Goal: Task Accomplishment & Management: Manage account settings

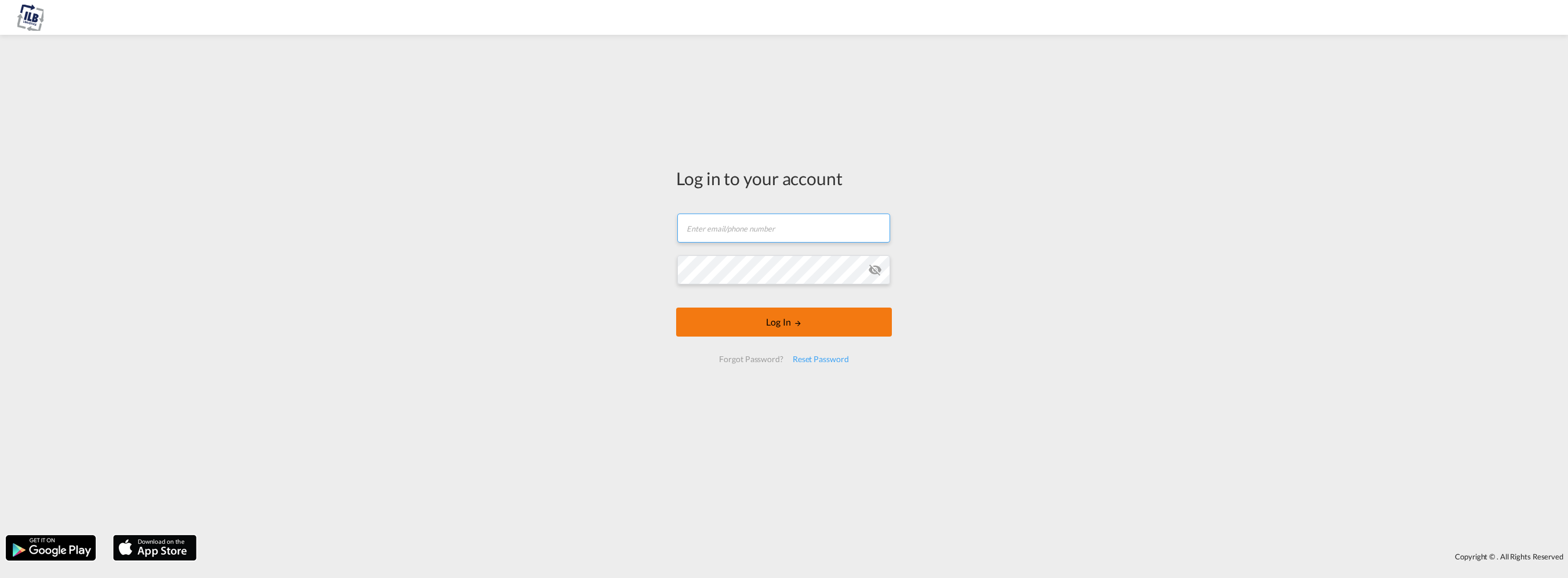
type input "[PERSON_NAME][EMAIL_ADDRESS][DOMAIN_NAME]"
click at [790, 319] on button "Log In" at bounding box center [784, 321] width 216 height 29
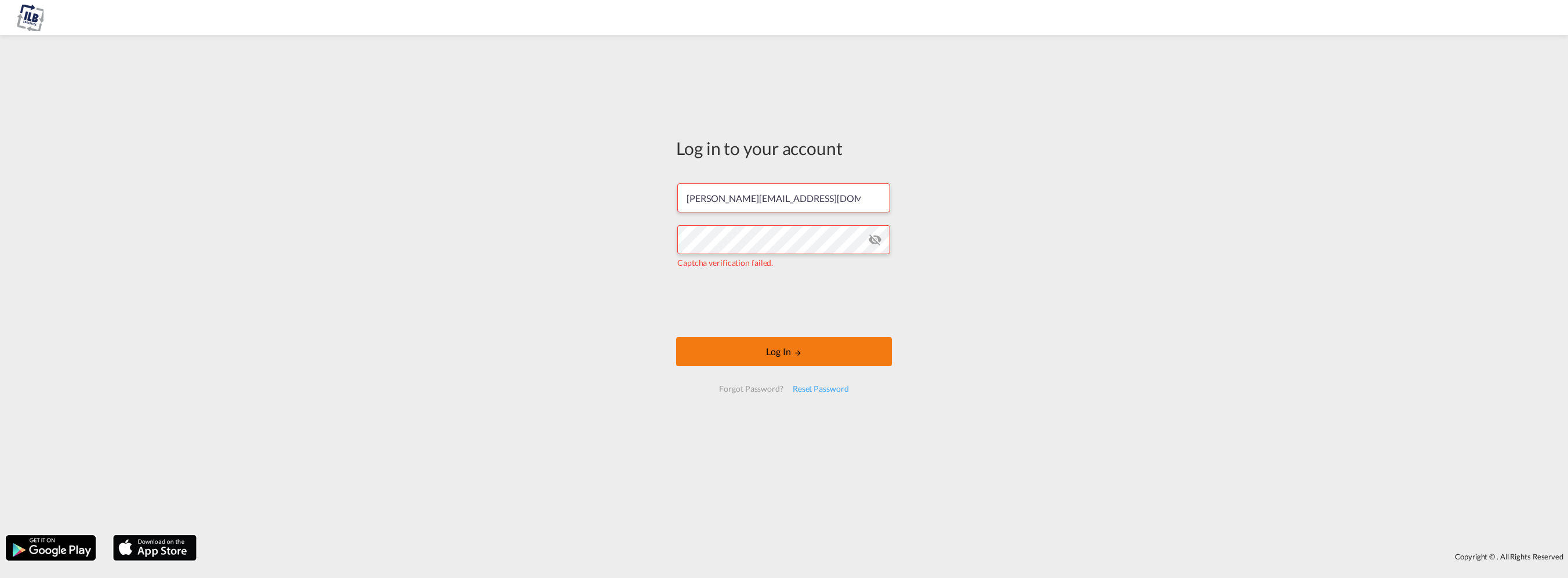
click at [867, 356] on button "Log In" at bounding box center [784, 351] width 216 height 29
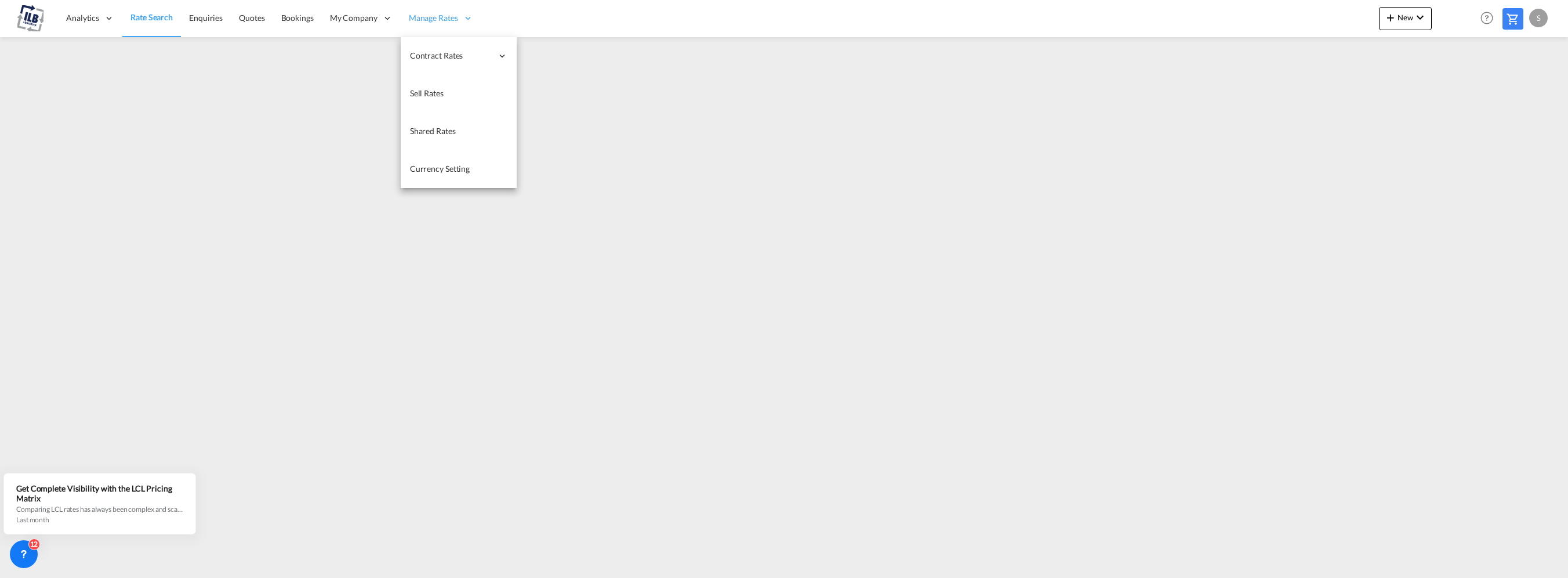
click at [441, 14] on span "Manage Rates" at bounding box center [433, 18] width 49 height 12
click at [563, 52] on span "My Rate Files" at bounding box center [550, 55] width 48 height 10
click at [560, 53] on span "My Rate Files" at bounding box center [549, 55] width 48 height 10
click at [441, 100] on link "Sell Rates" at bounding box center [458, 93] width 116 height 38
click at [561, 53] on span "My Rate Files" at bounding box center [549, 55] width 48 height 10
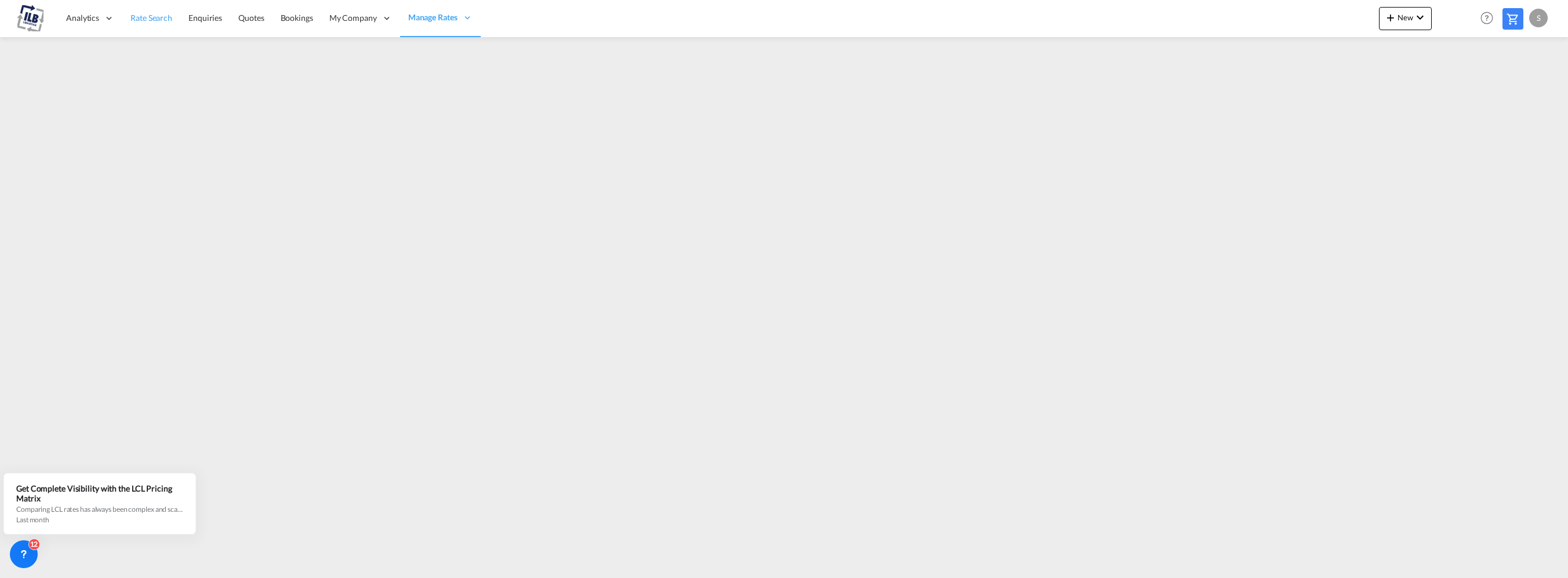
click at [146, 14] on span "Rate Search" at bounding box center [151, 18] width 42 height 10
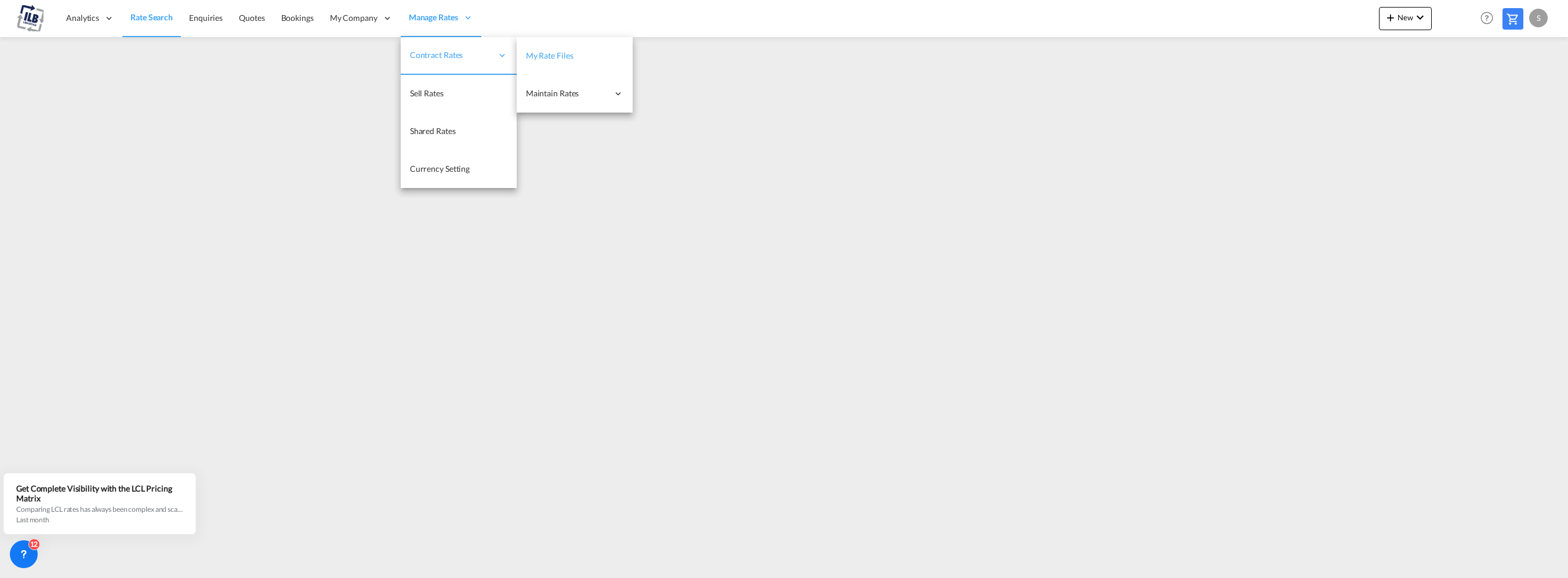
click at [568, 51] on span "My Rate Files" at bounding box center [550, 55] width 48 height 10
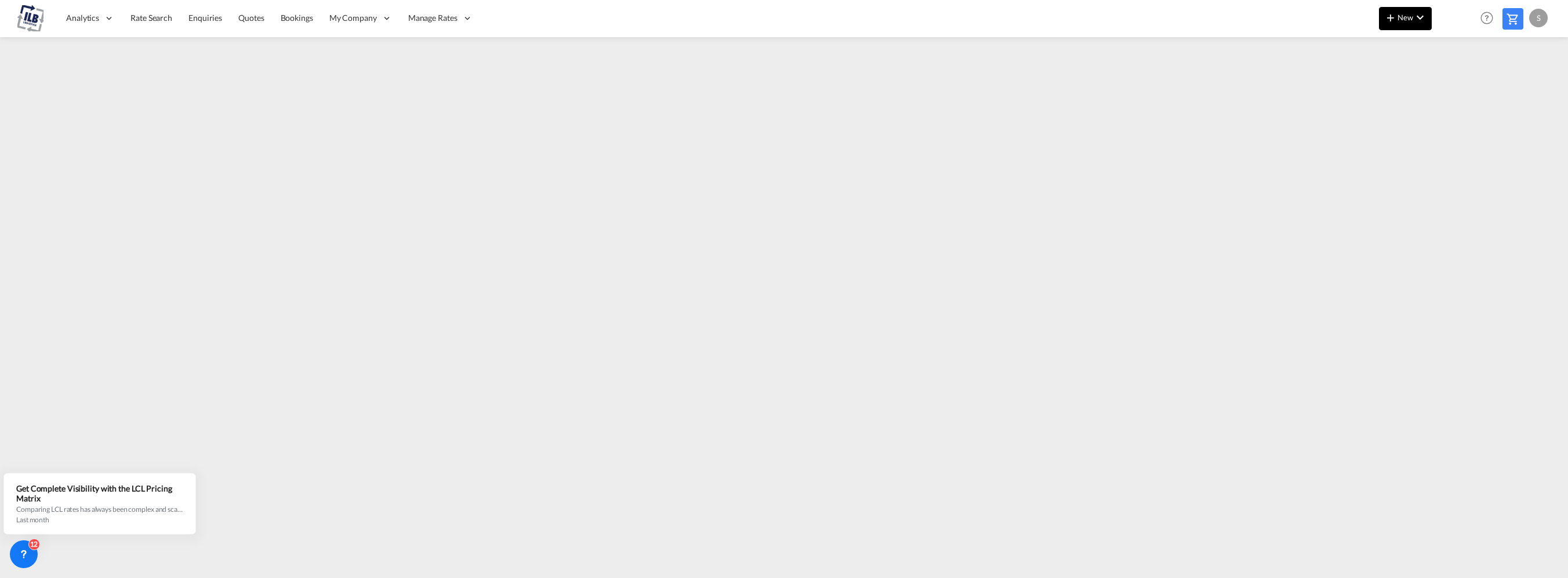
click at [1409, 14] on span "New" at bounding box center [1406, 18] width 44 height 10
click at [1478, 95] on div "Ratesheet" at bounding box center [1468, 87] width 43 height 29
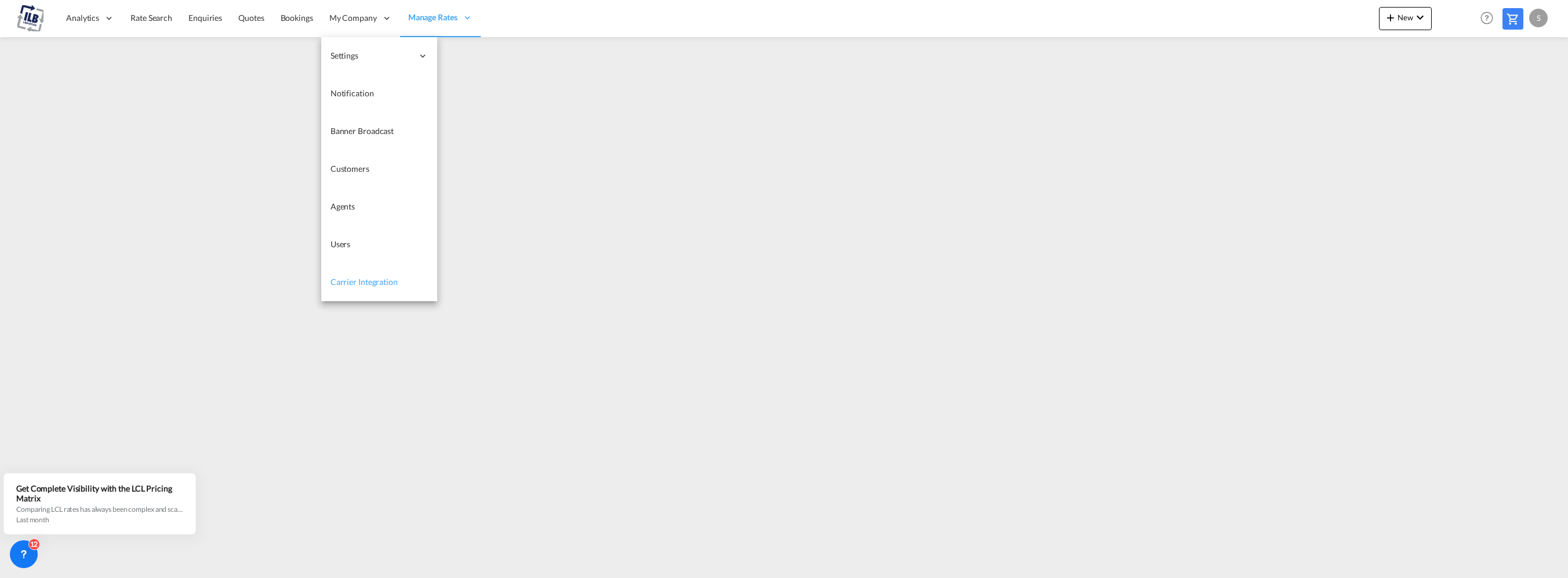
click at [375, 287] on span "Carrier Integration" at bounding box center [364, 282] width 68 height 12
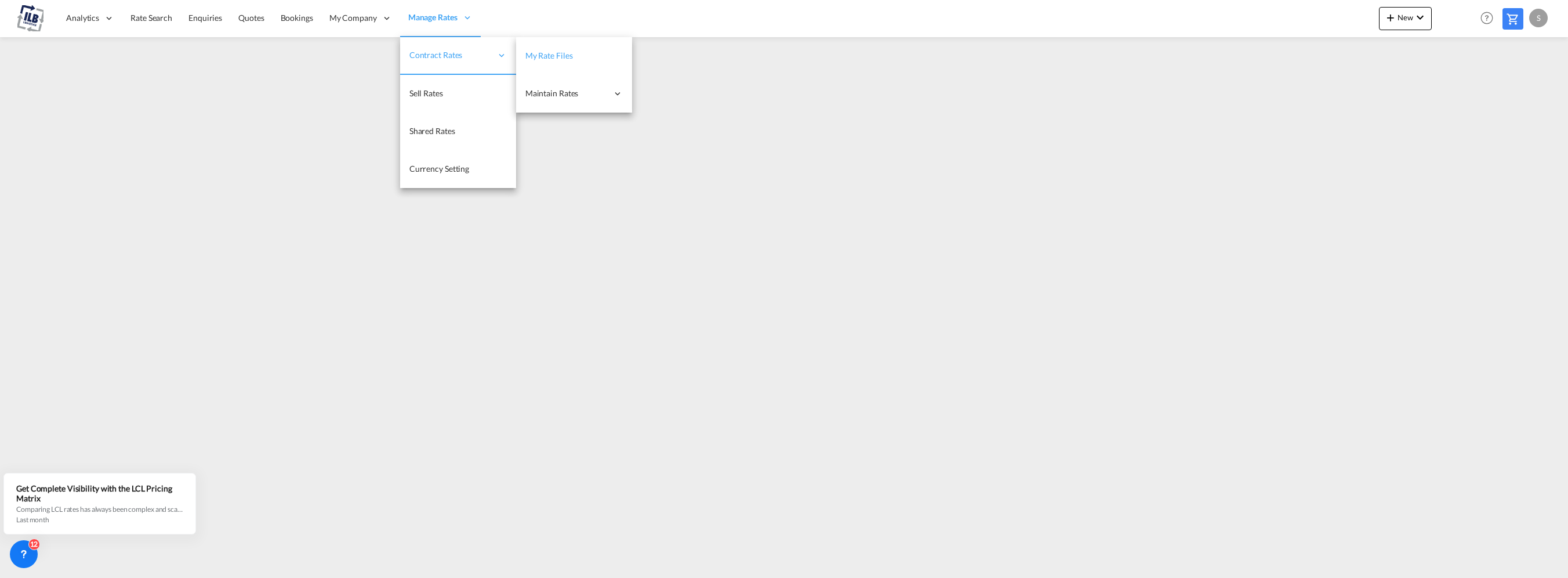
click at [577, 57] on link "My Rate Files" at bounding box center [574, 55] width 116 height 38
